Goal: Information Seeking & Learning: Compare options

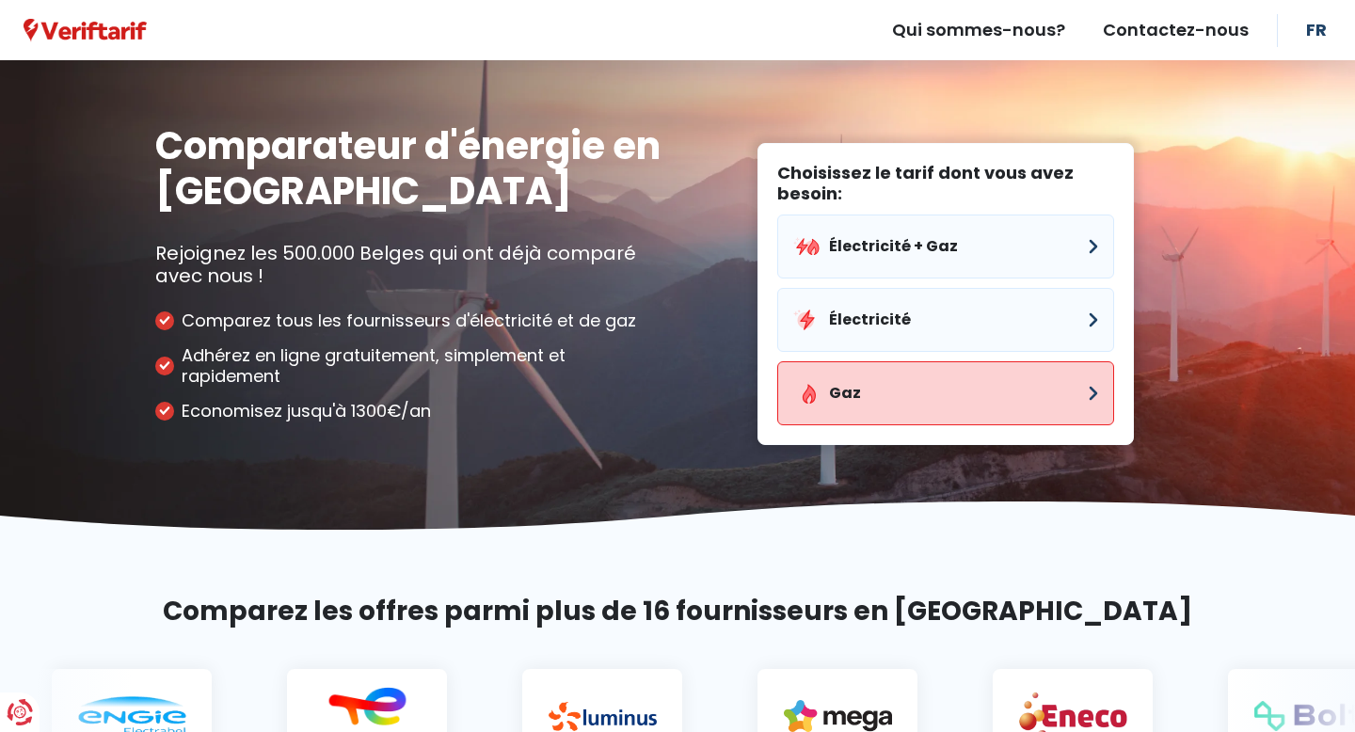
click at [884, 390] on button "Gaz" at bounding box center [945, 393] width 337 height 64
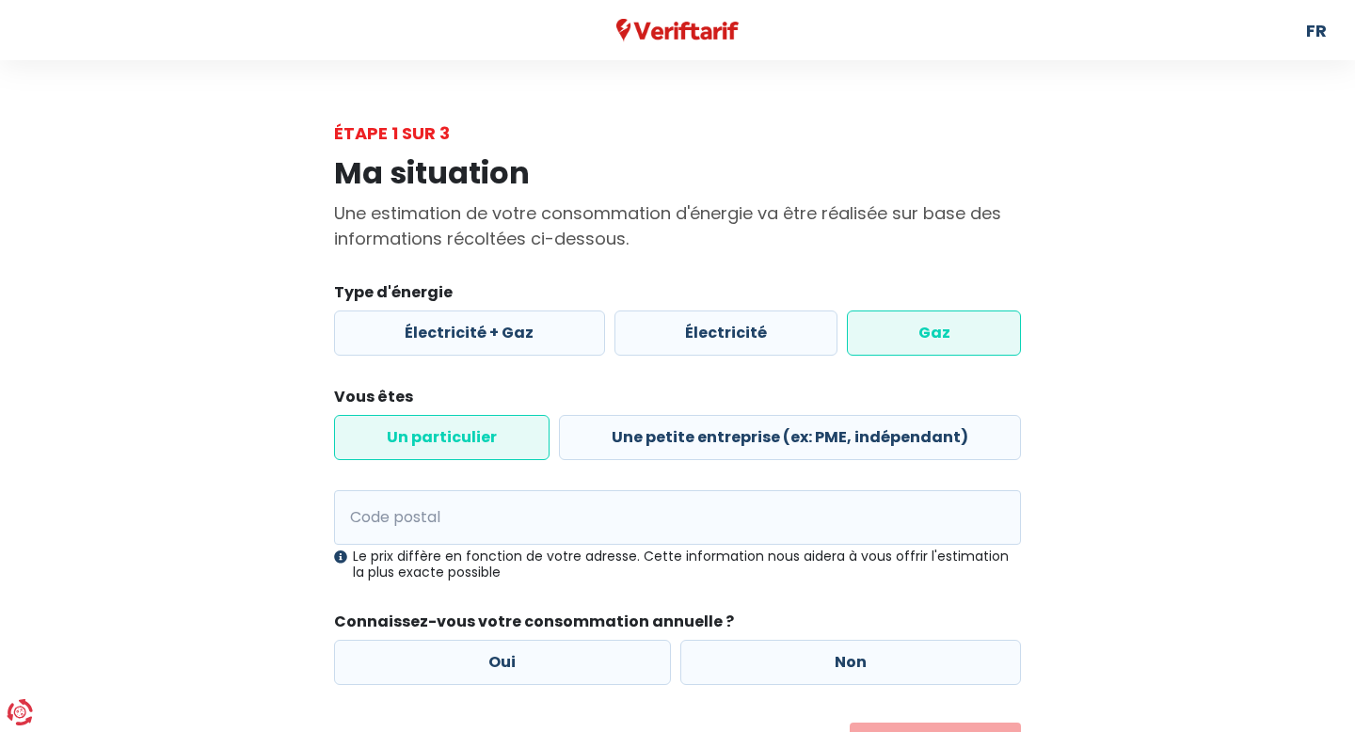
scroll to position [55, 0]
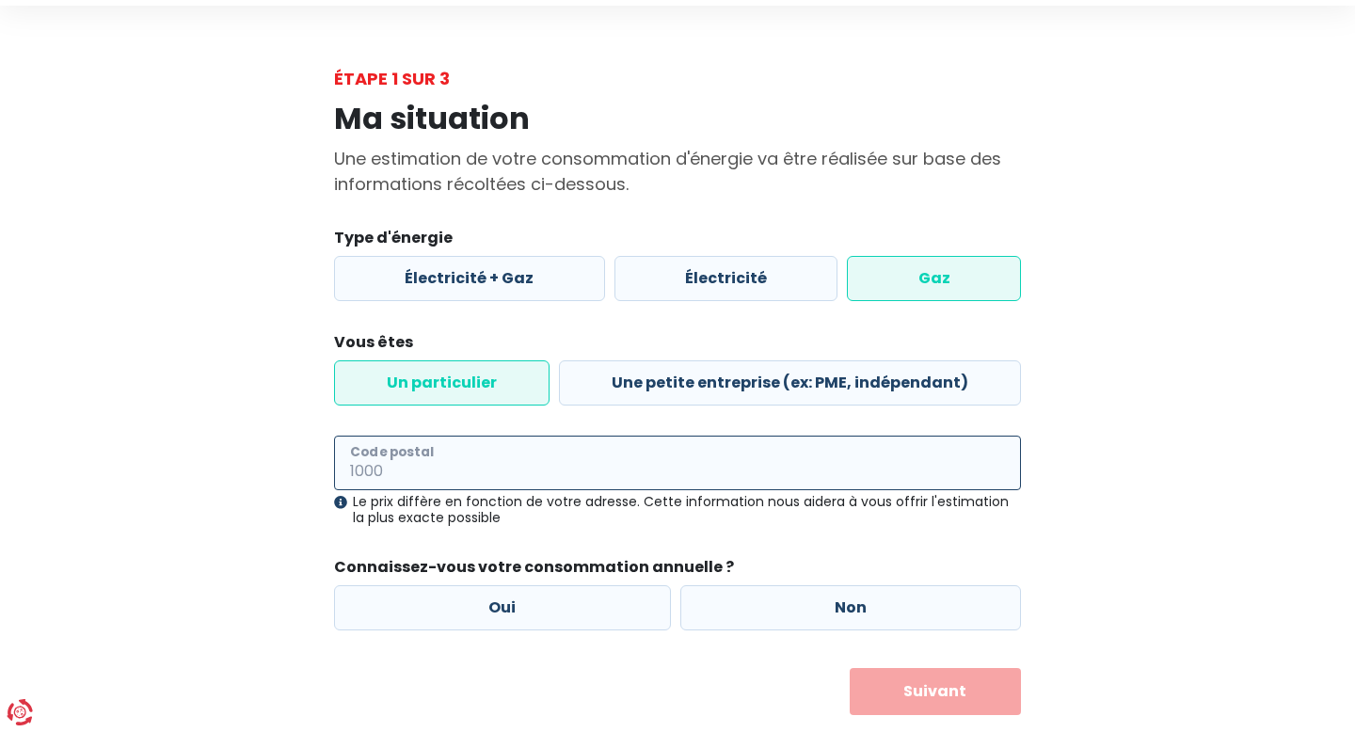
click at [495, 459] on input "Code postal" at bounding box center [677, 463] width 687 height 55
type input "1050"
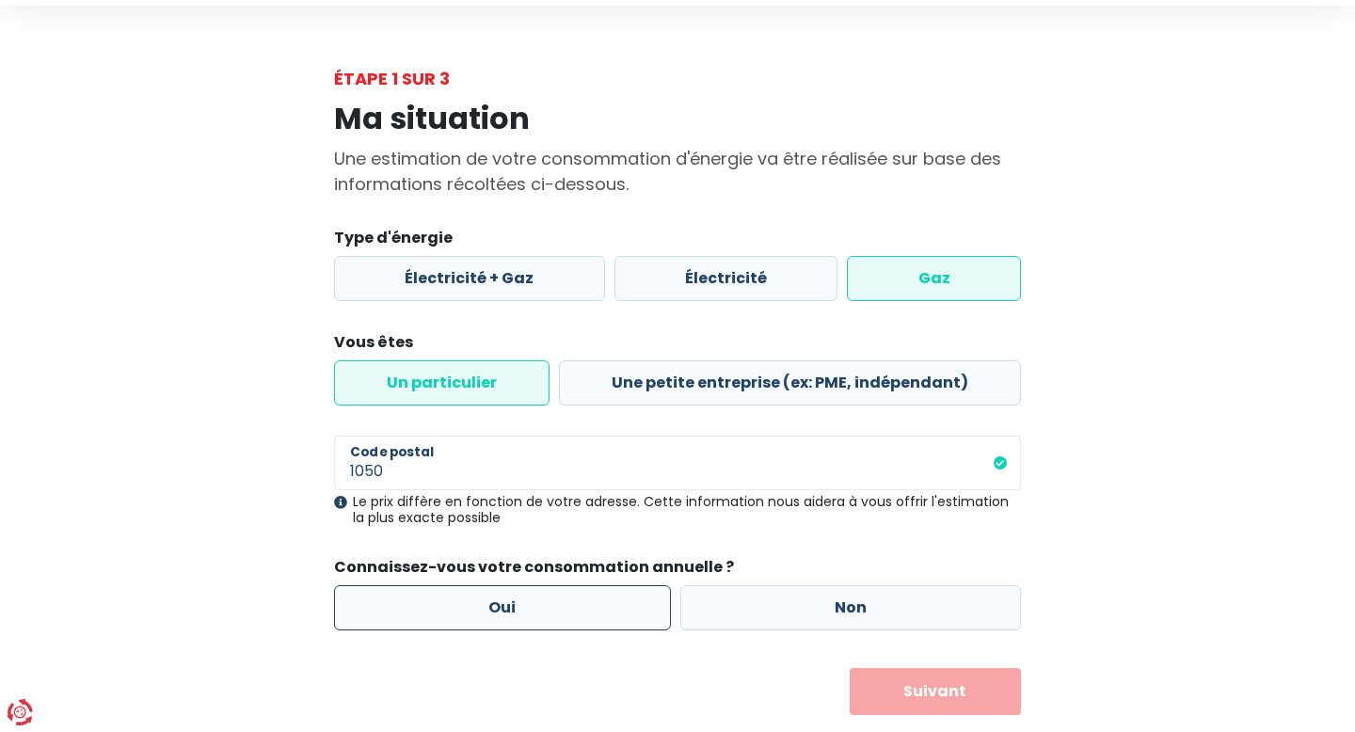
click at [620, 595] on label "Oui" at bounding box center [502, 607] width 337 height 45
click at [620, 595] on input "Oui" at bounding box center [502, 607] width 337 height 45
radio input "true"
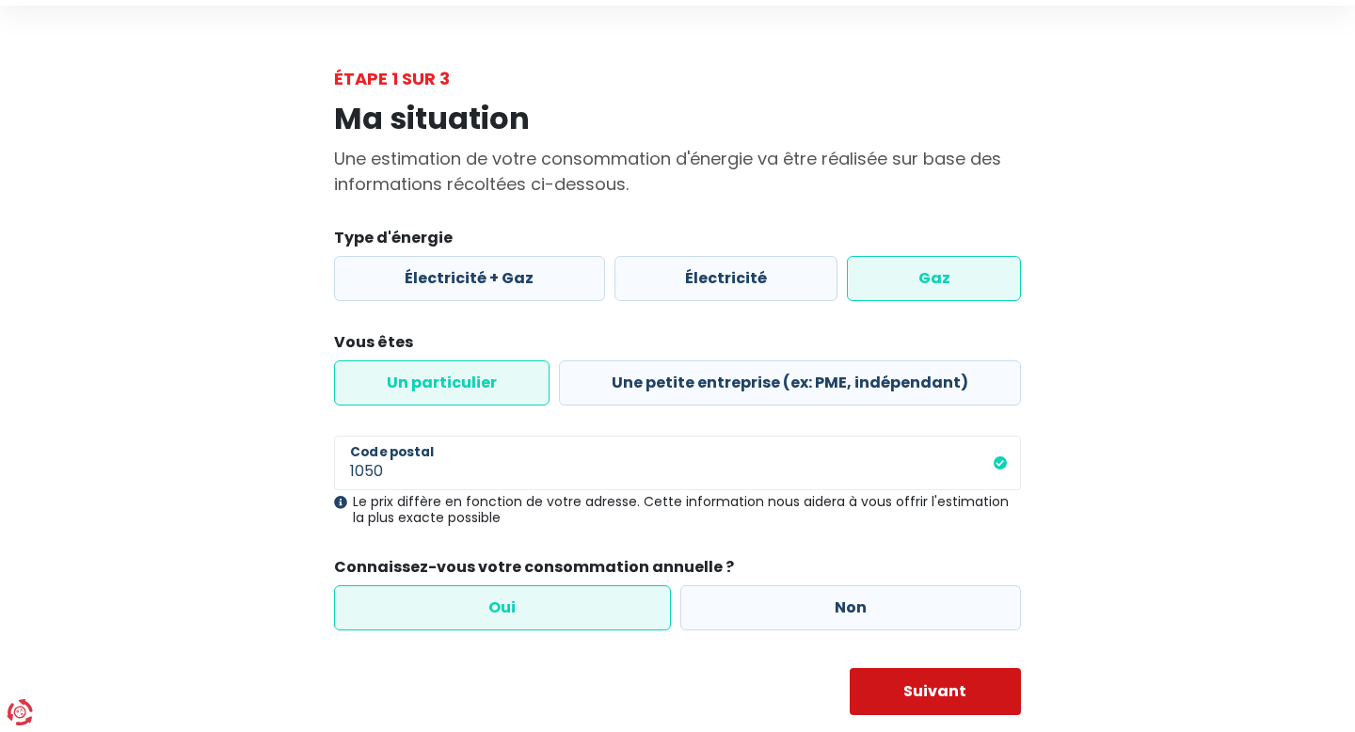
click at [912, 691] on button "Suivant" at bounding box center [936, 691] width 172 height 47
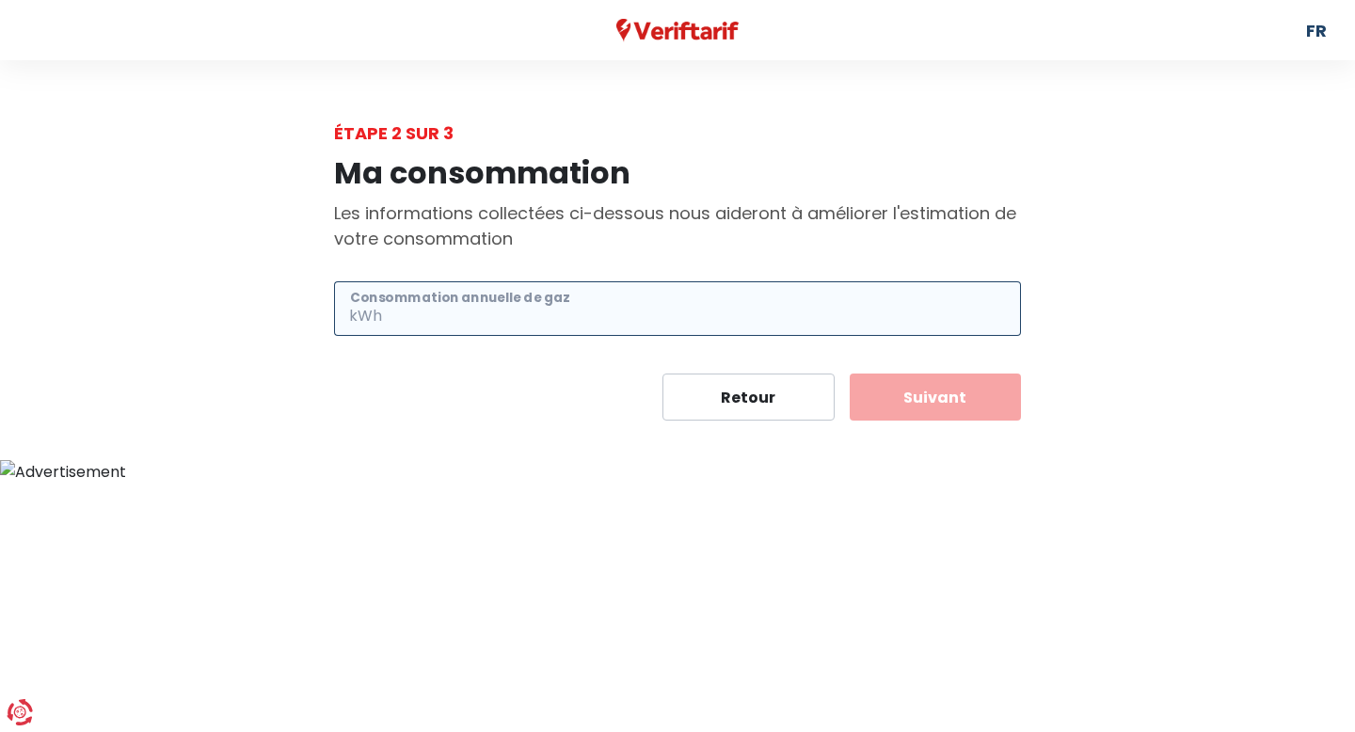
click at [598, 308] on input "Consommation annuelle de gaz" at bounding box center [703, 308] width 635 height 55
type input "9300"
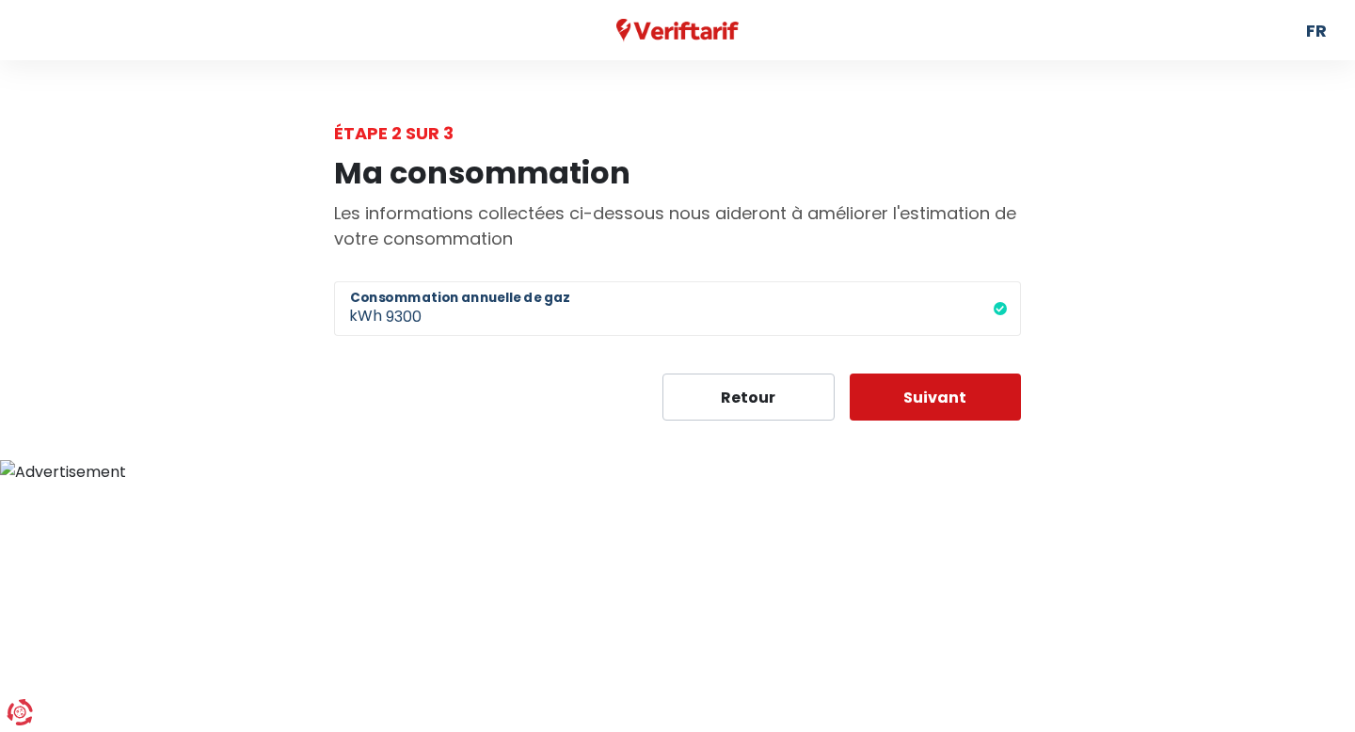
click at [937, 402] on button "Suivant" at bounding box center [936, 397] width 172 height 47
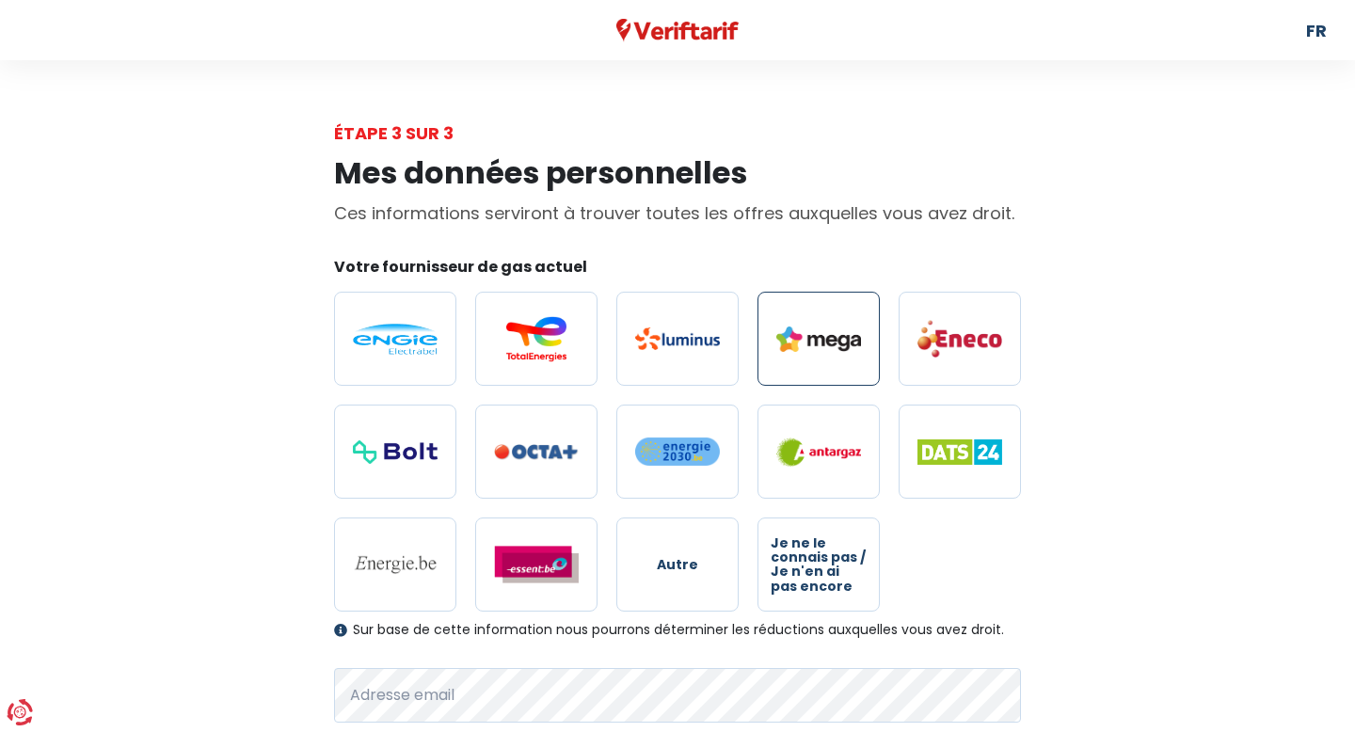
click at [799, 344] on img at bounding box center [818, 339] width 85 height 25
click at [799, 344] on input "radio" at bounding box center [818, 339] width 122 height 94
radio input "true"
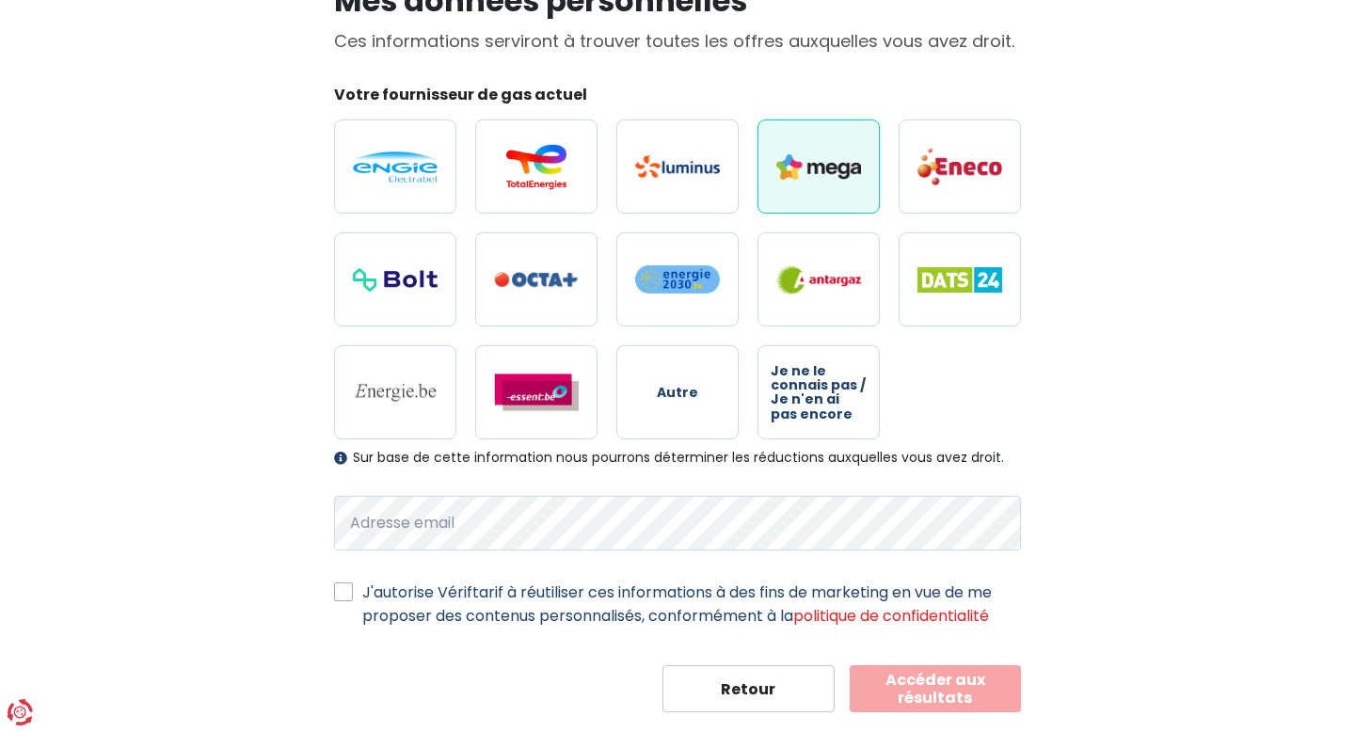
scroll to position [212, 0]
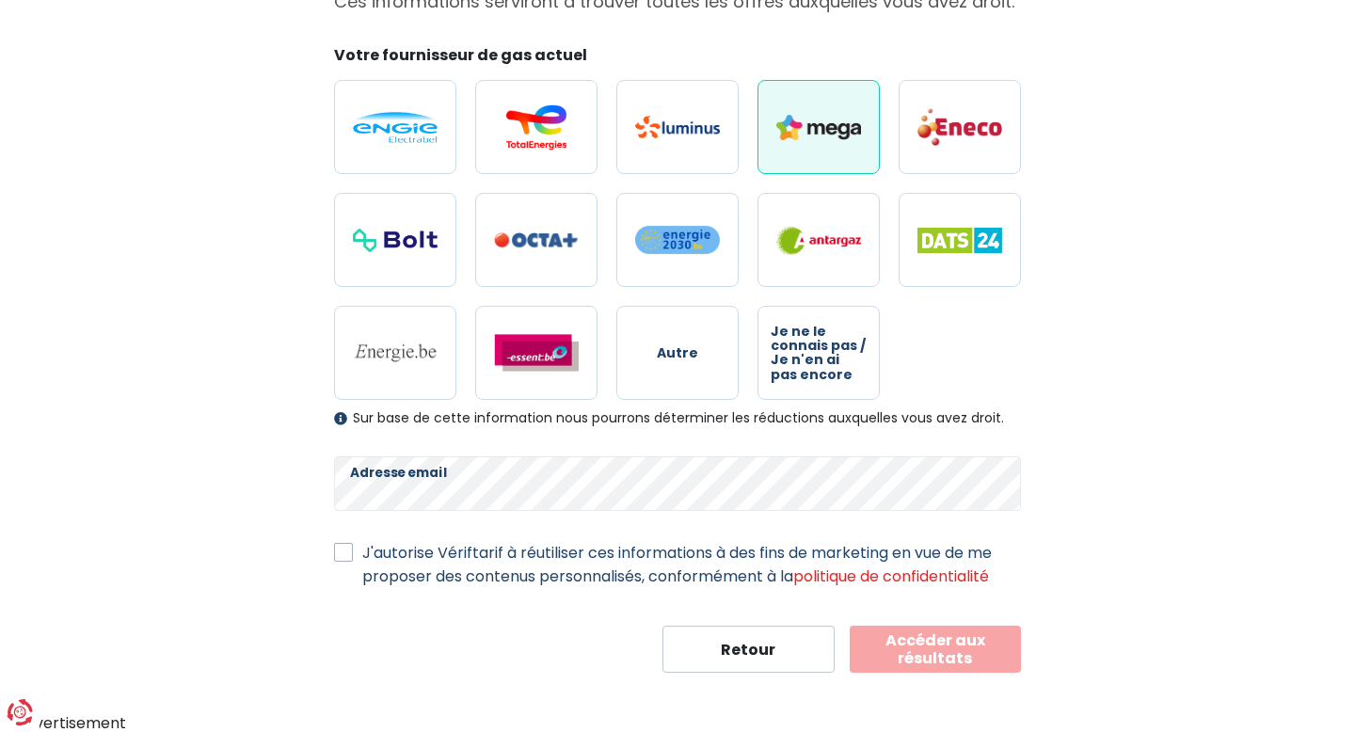
click at [464, 556] on label "J'autorise Vériftarif à réutiliser ces informations à des fins de marketing en …" at bounding box center [691, 564] width 659 height 47
click at [353, 556] on input "J'autorise Vériftarif à réutiliser ces informations à des fins de marketing en …" at bounding box center [343, 550] width 19 height 19
click at [710, 562] on label "J'autorise Vériftarif à réutiliser ces informations à des fins de marketing en …" at bounding box center [691, 564] width 659 height 47
click at [353, 560] on input "J'autorise Vériftarif à réutiliser ces informations à des fins de marketing en …" at bounding box center [343, 550] width 19 height 19
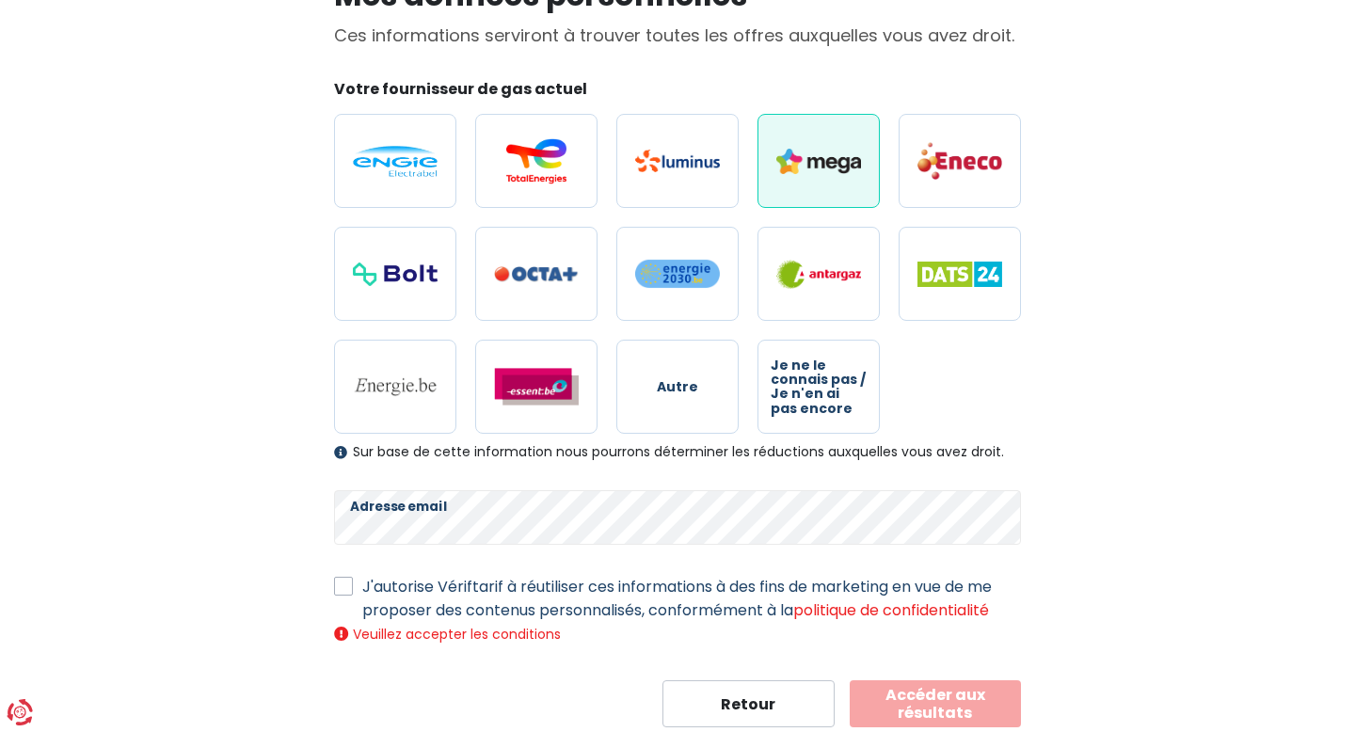
scroll to position [232, 0]
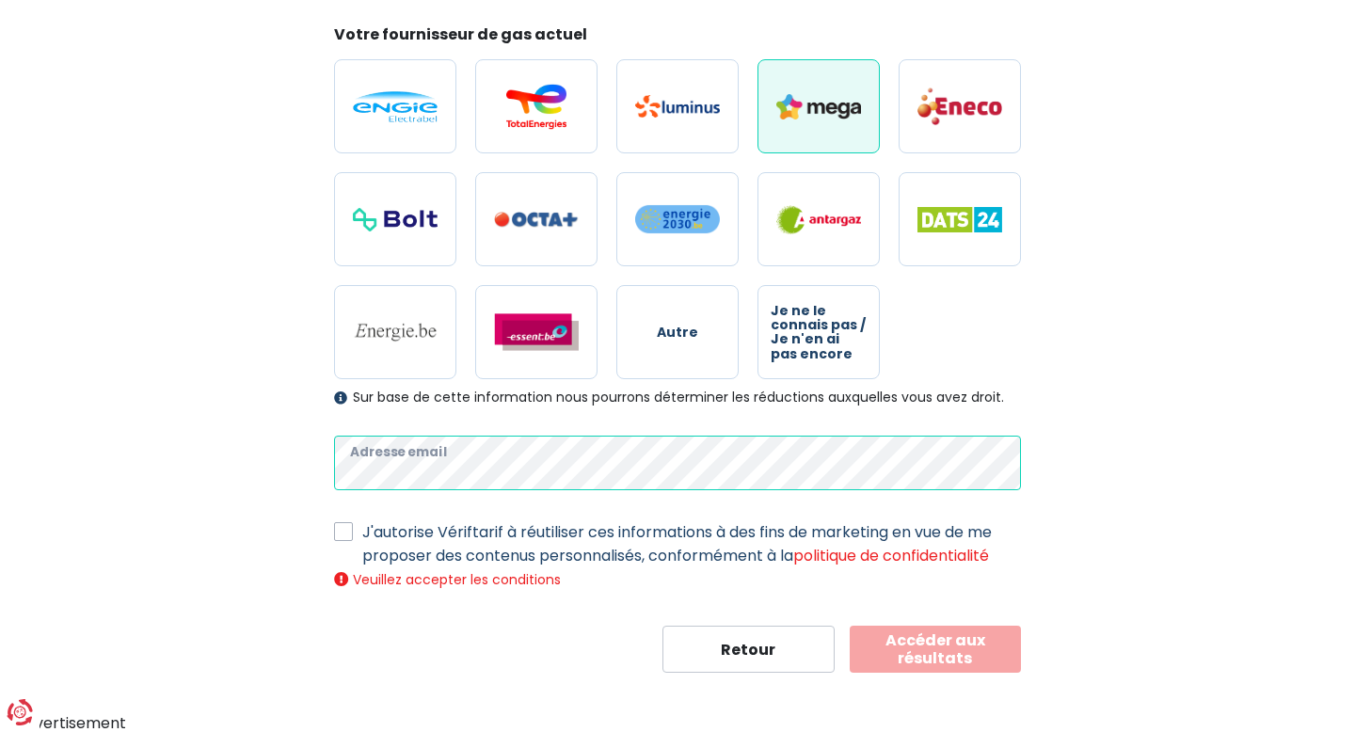
click at [287, 464] on div "Mes données personnelles Ces informations serviront à trouver toutes les offres…" at bounding box center [677, 292] width 1073 height 759
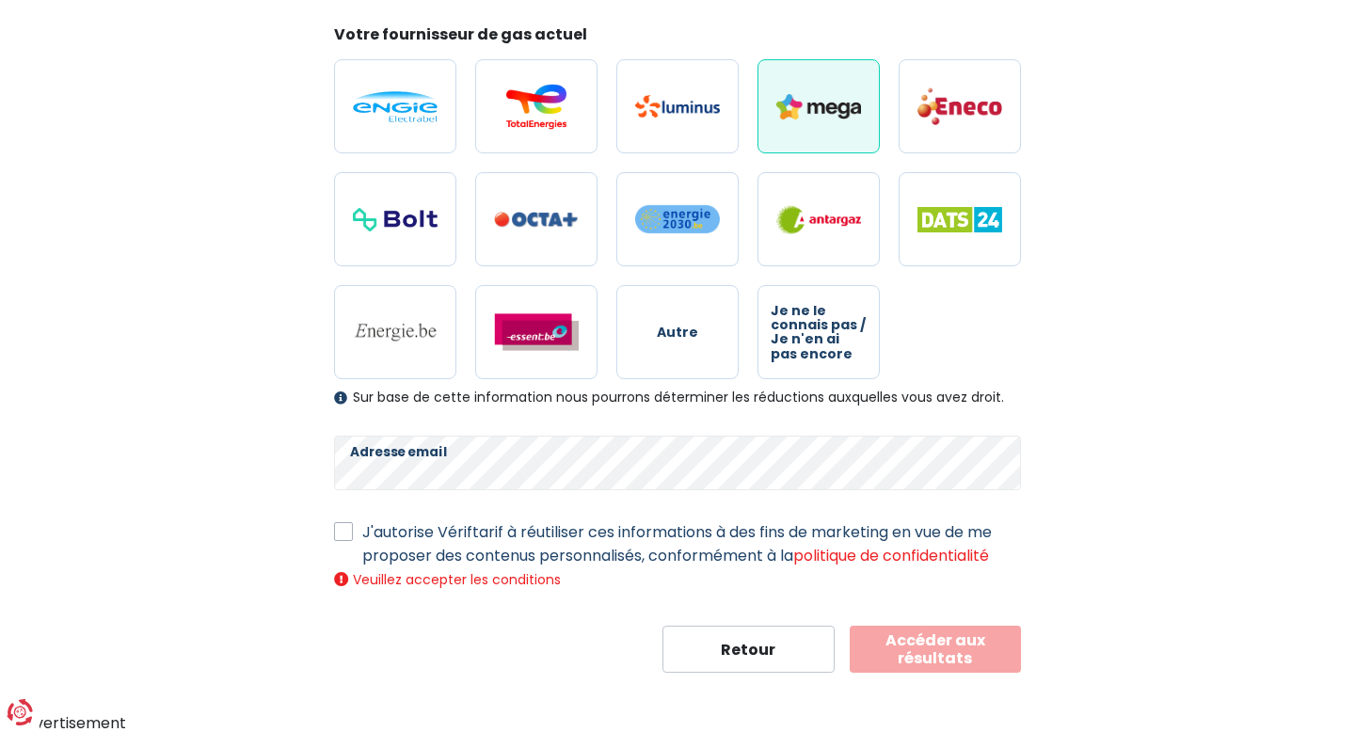
click at [362, 525] on label "J'autorise Vériftarif à réutiliser ces informations à des fins de marketing en …" at bounding box center [691, 543] width 659 height 47
click at [343, 525] on input "J'autorise Vériftarif à réutiliser ces informations à des fins de marketing en …" at bounding box center [343, 529] width 19 height 19
checkbox input "true"
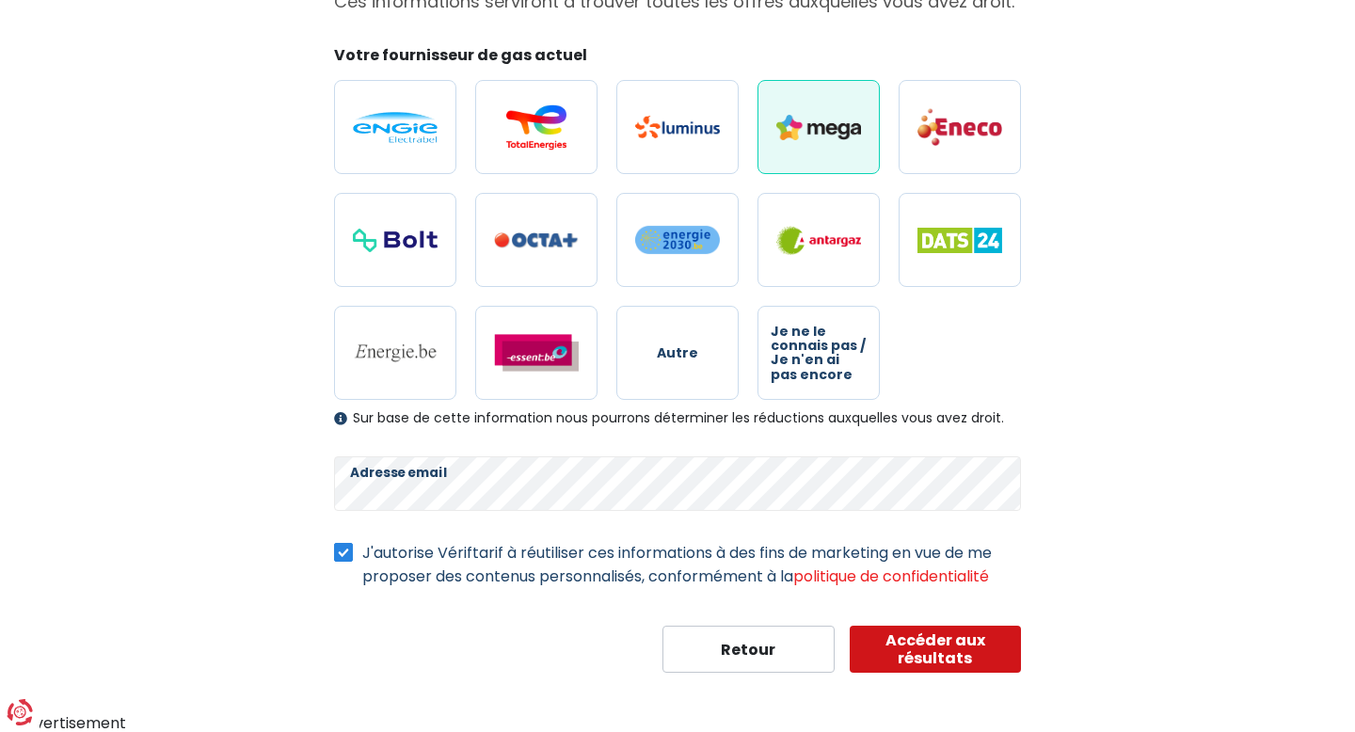
click at [933, 641] on button "Accéder aux résultats" at bounding box center [936, 649] width 172 height 47
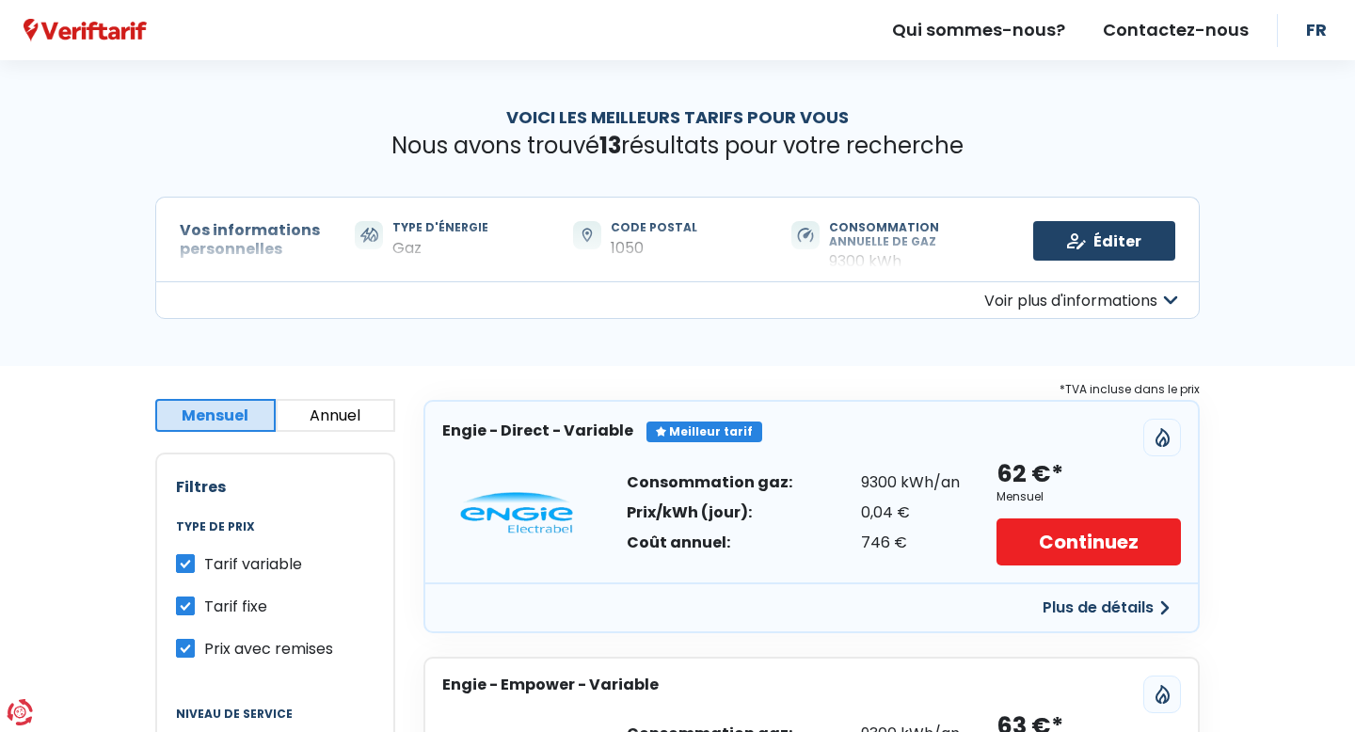
click at [1019, 476] on div "62 €*" at bounding box center [1029, 474] width 67 height 31
click at [1102, 607] on button "Plus de détails" at bounding box center [1106, 608] width 150 height 34
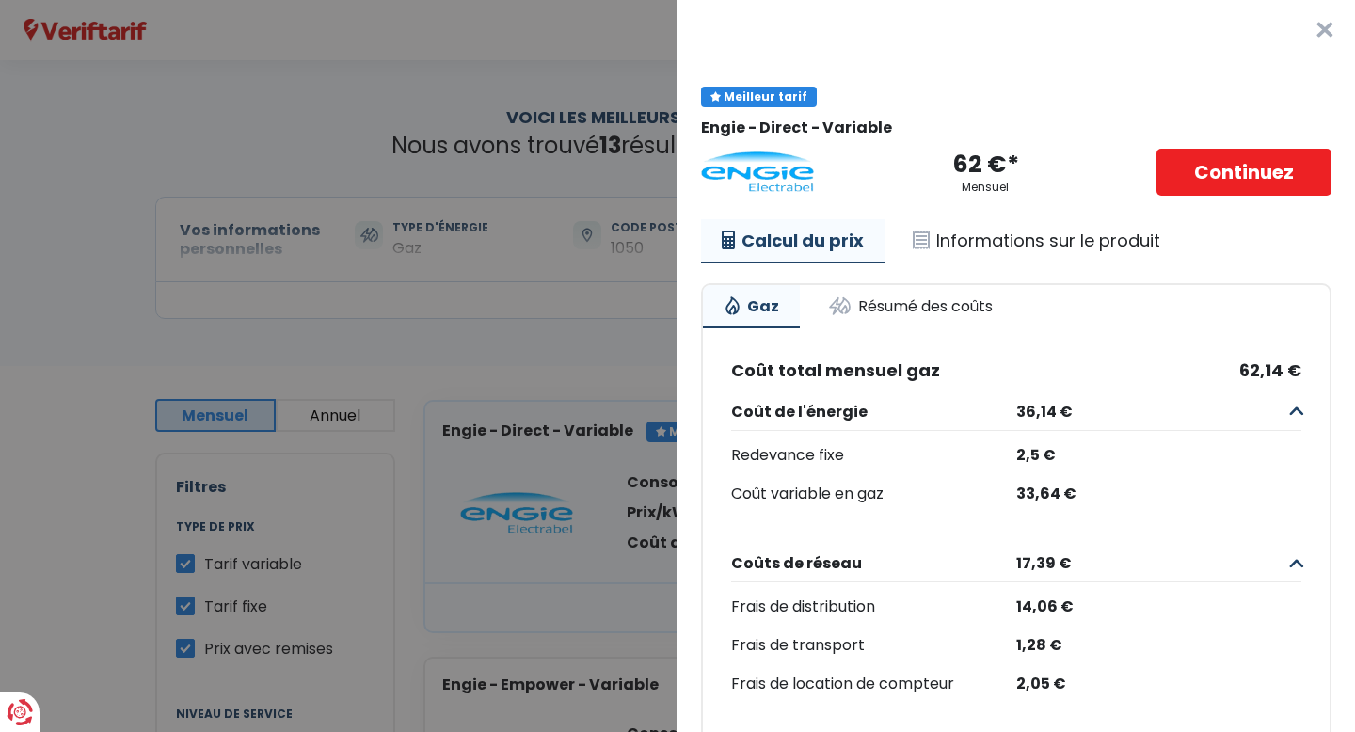
scroll to position [1, 0]
click at [921, 298] on link "Résumé des coûts" at bounding box center [910, 304] width 206 height 41
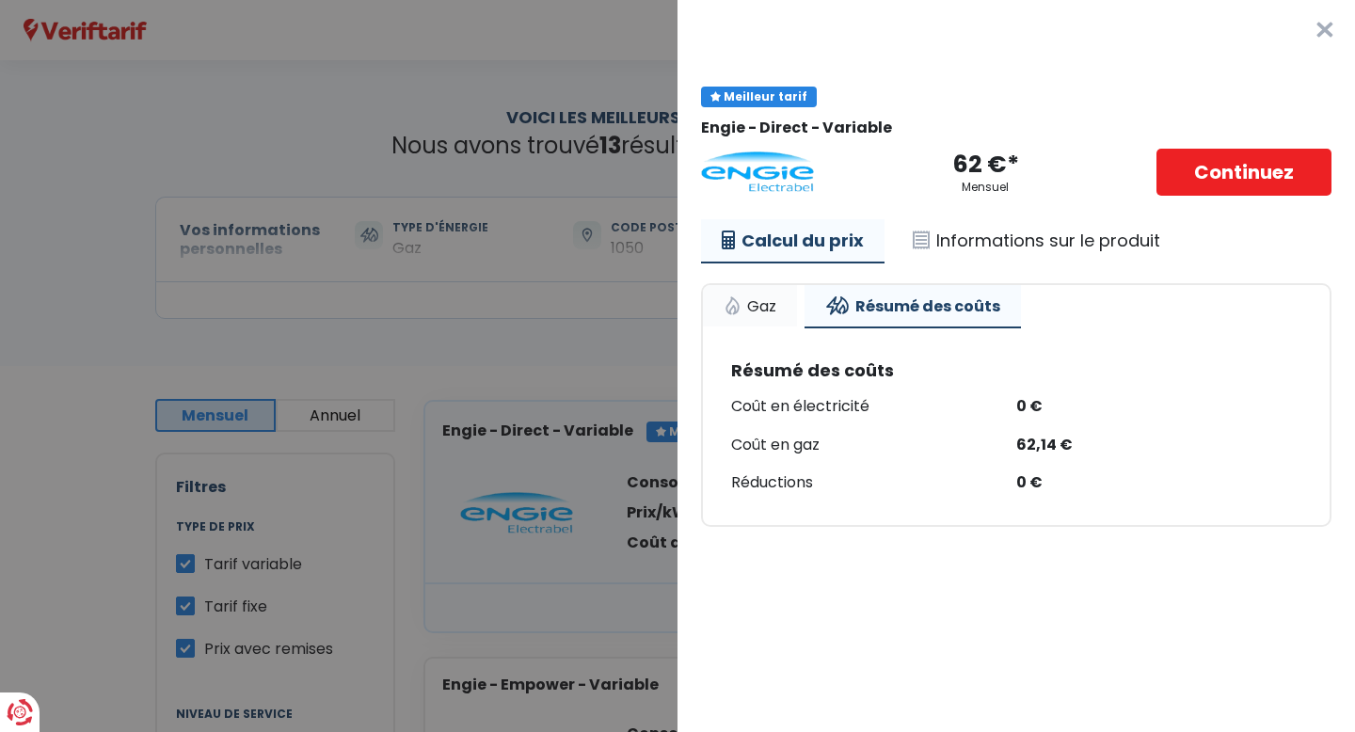
click at [749, 309] on link "Gaz" at bounding box center [750, 305] width 94 height 41
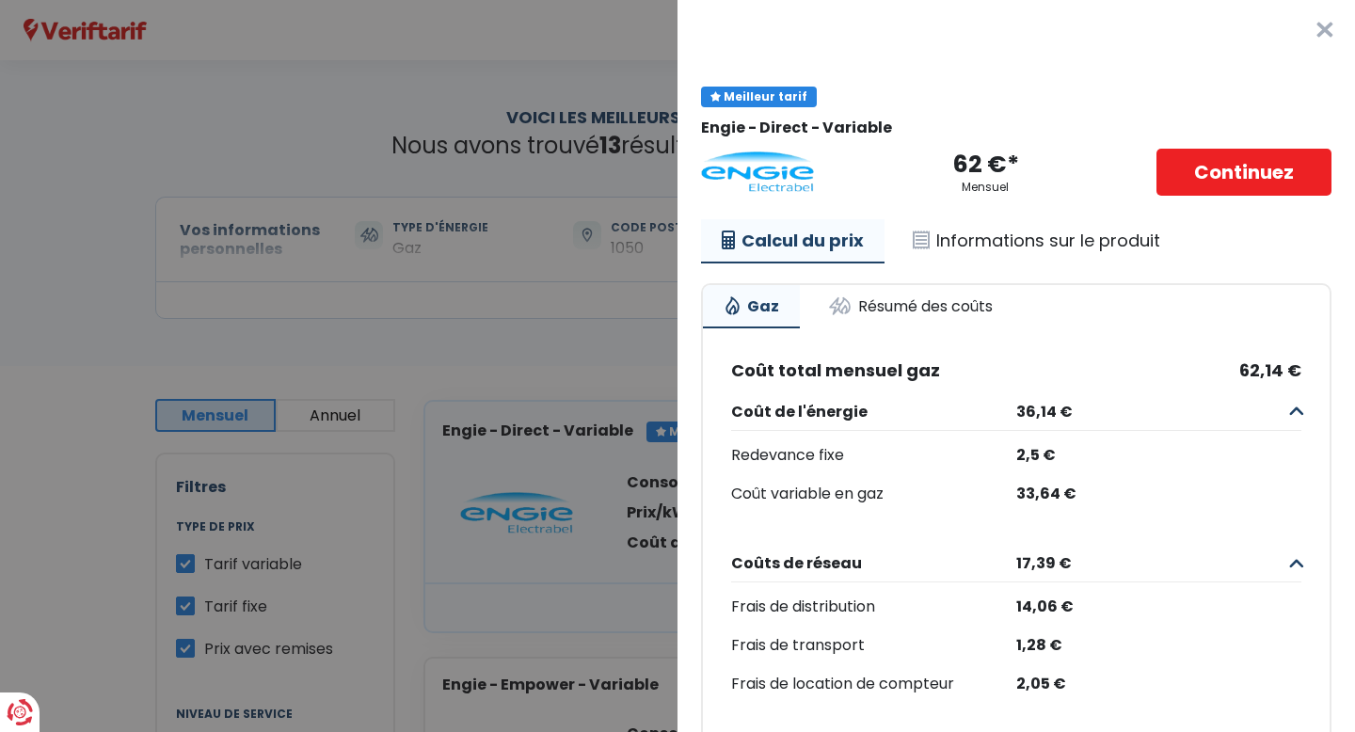
click at [1330, 27] on button "×" at bounding box center [1325, 30] width 60 height 60
